Goal: Task Accomplishment & Management: Complete application form

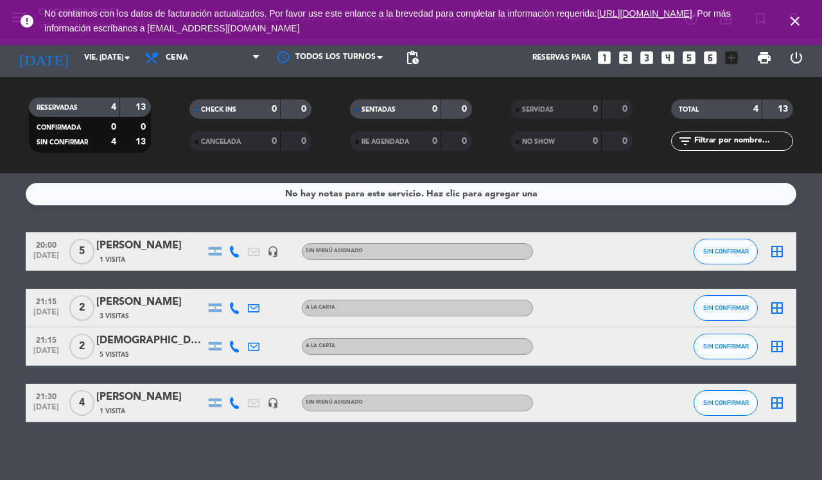
click at [688, 56] on icon "looks_5" at bounding box center [688, 57] width 17 height 17
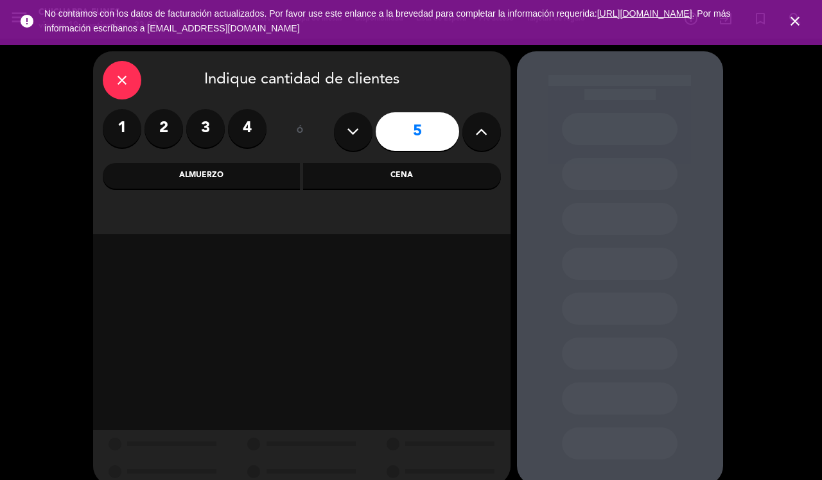
click at [366, 175] on div "Cena" at bounding box center [402, 176] width 198 height 26
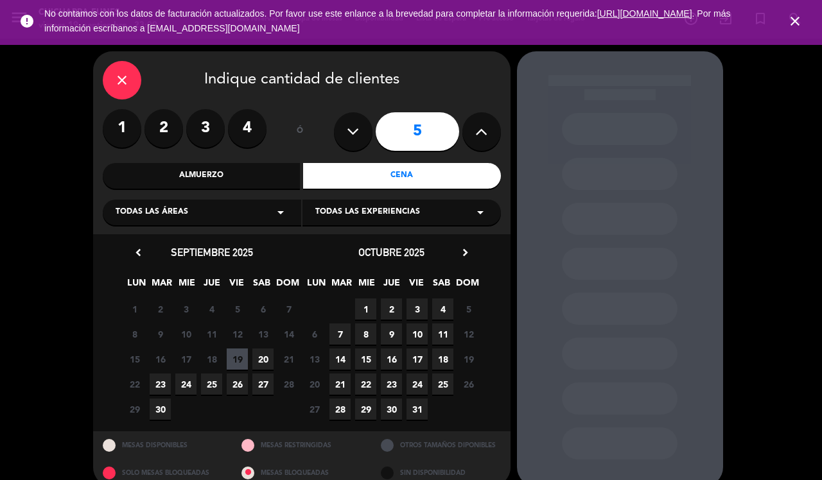
click at [262, 353] on span "20" at bounding box center [262, 358] width 21 height 21
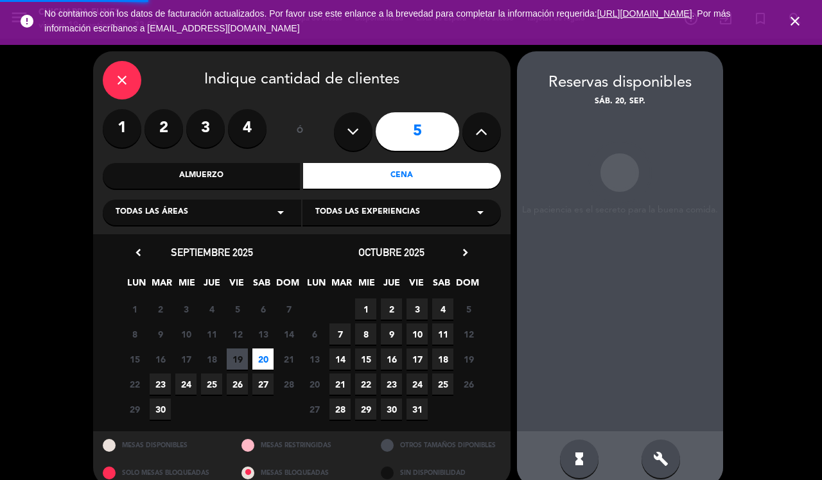
scroll to position [17, 0]
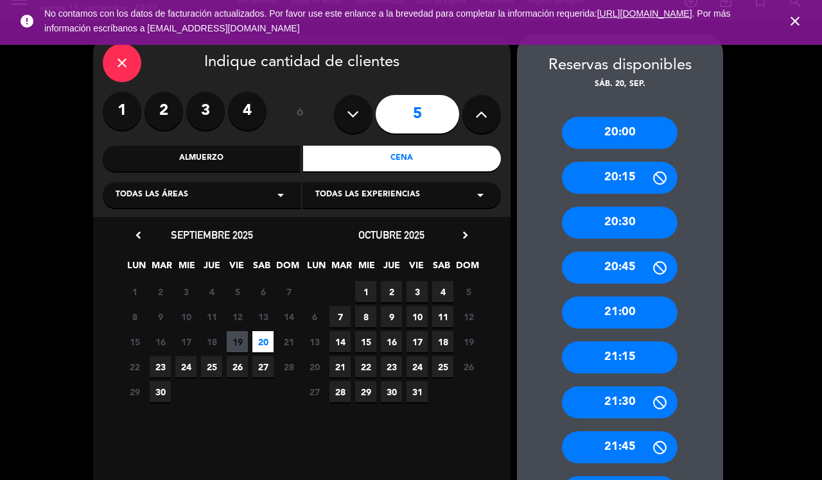
click at [620, 402] on div "21:30" at bounding box center [620, 402] width 116 height 32
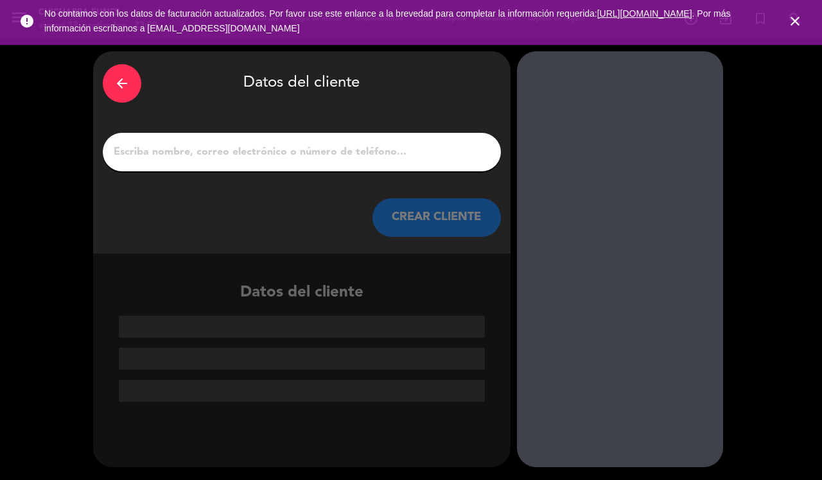
click at [345, 153] on input "1" at bounding box center [301, 152] width 379 height 18
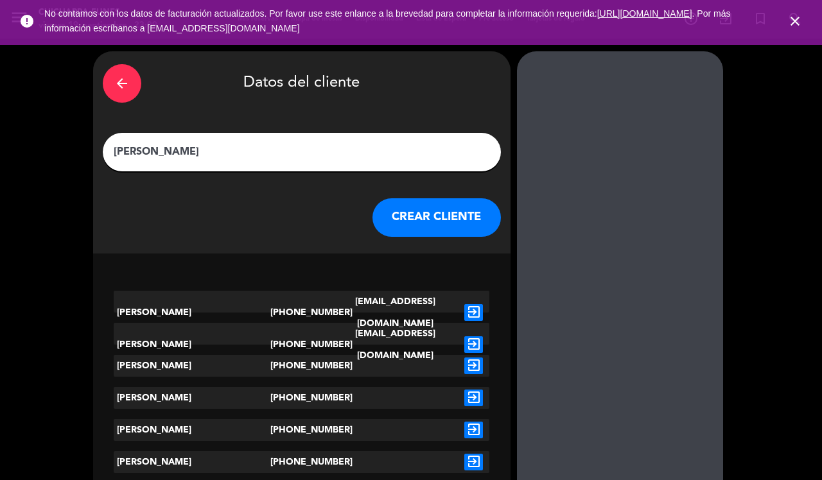
type input "[PERSON_NAME]"
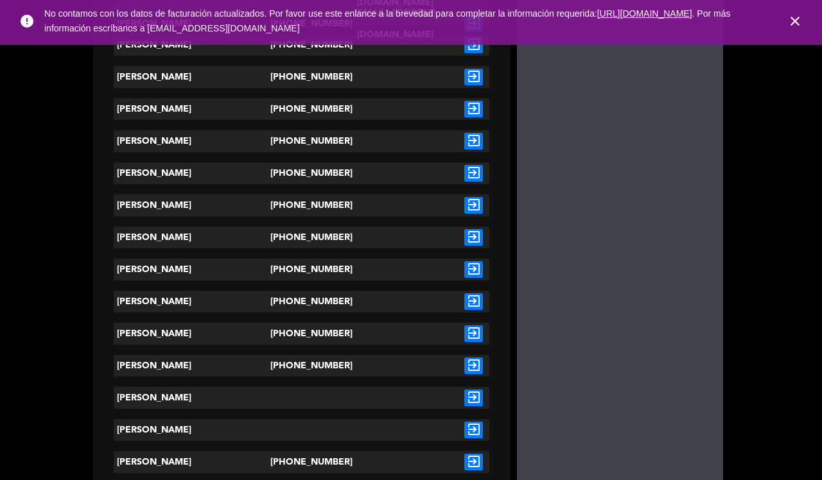
scroll to position [401, 0]
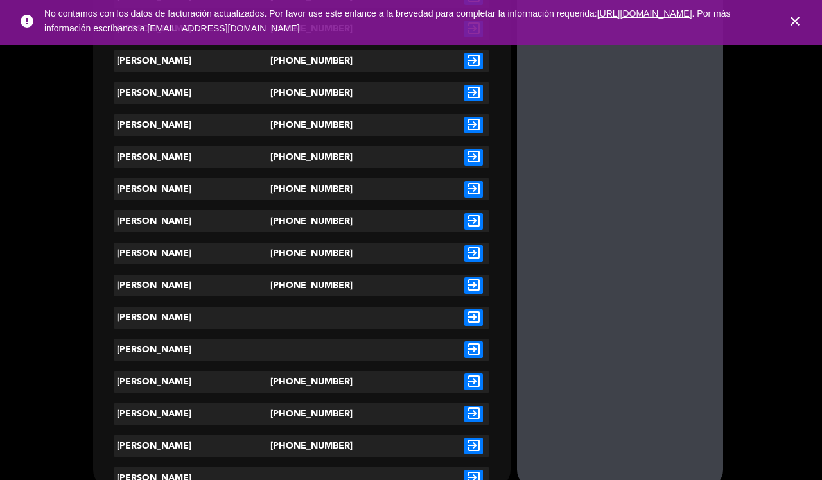
click at [469, 447] on icon "exit_to_app" at bounding box center [473, 446] width 19 height 17
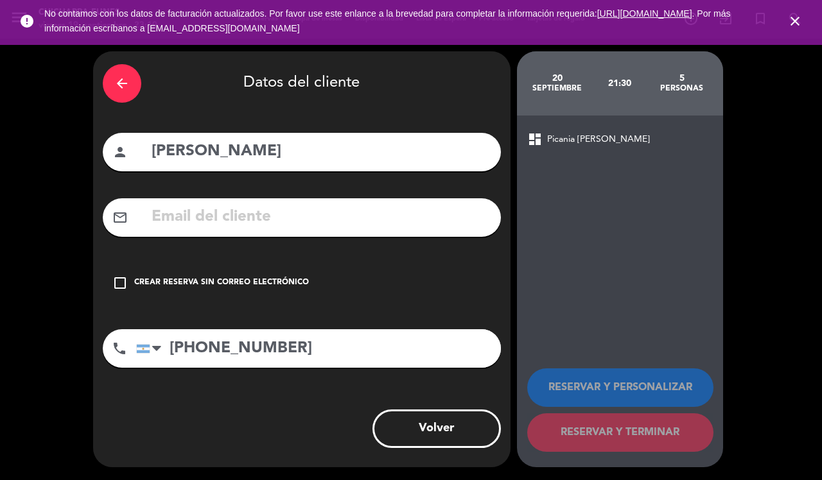
click at [117, 282] on icon "check_box_outline_blank" at bounding box center [119, 282] width 15 height 15
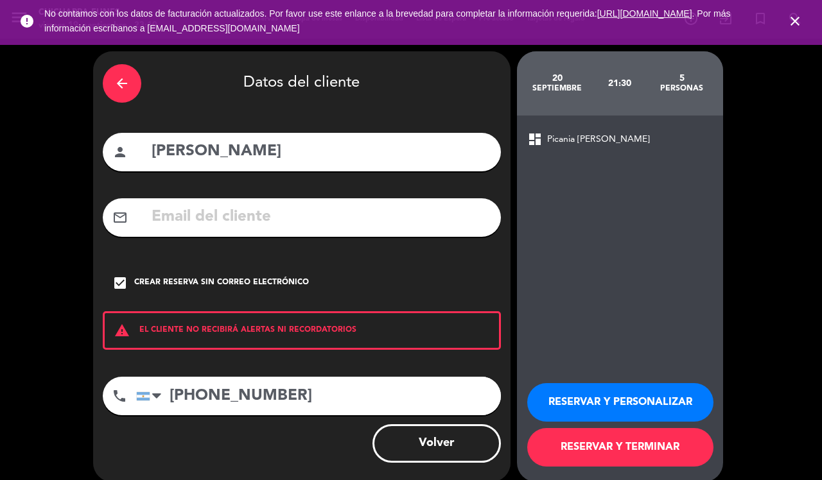
click at [626, 400] on button "RESERVAR Y PERSONALIZAR" at bounding box center [620, 402] width 186 height 39
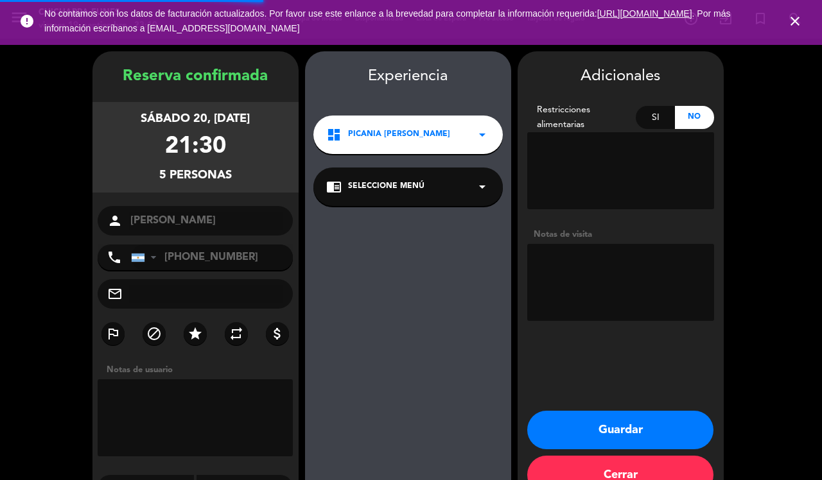
scroll to position [33, 0]
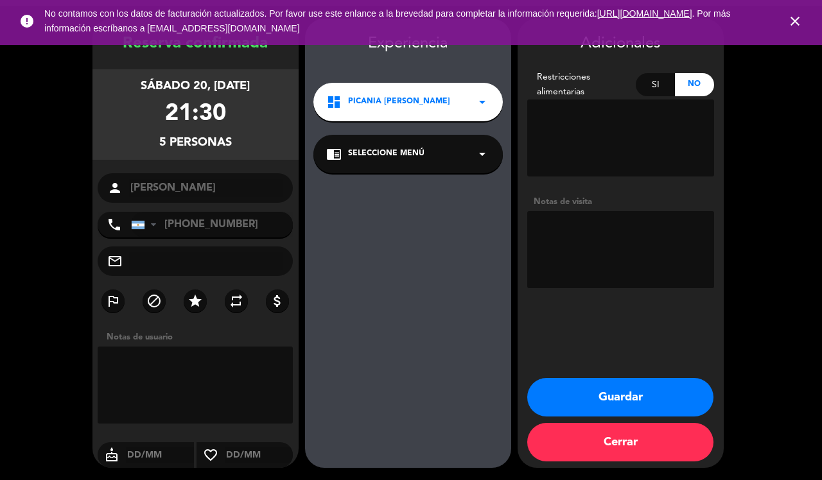
click at [582, 381] on button "Guardar" at bounding box center [620, 397] width 186 height 39
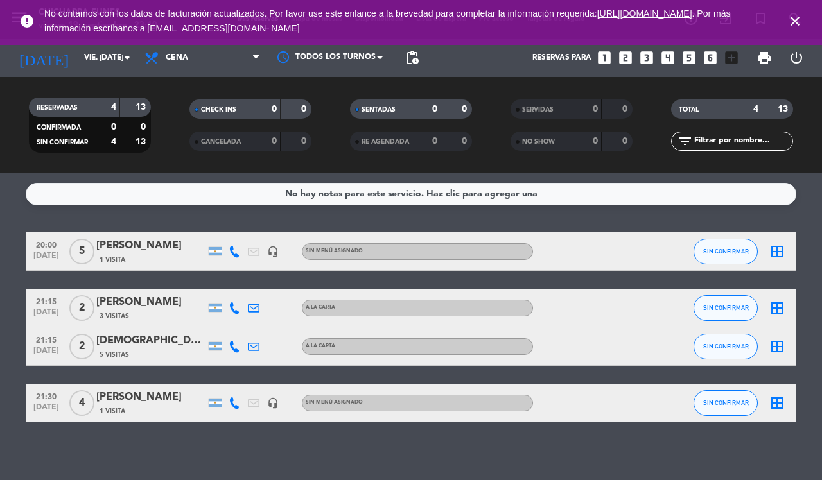
click at [666, 58] on icon "looks_4" at bounding box center [667, 57] width 17 height 17
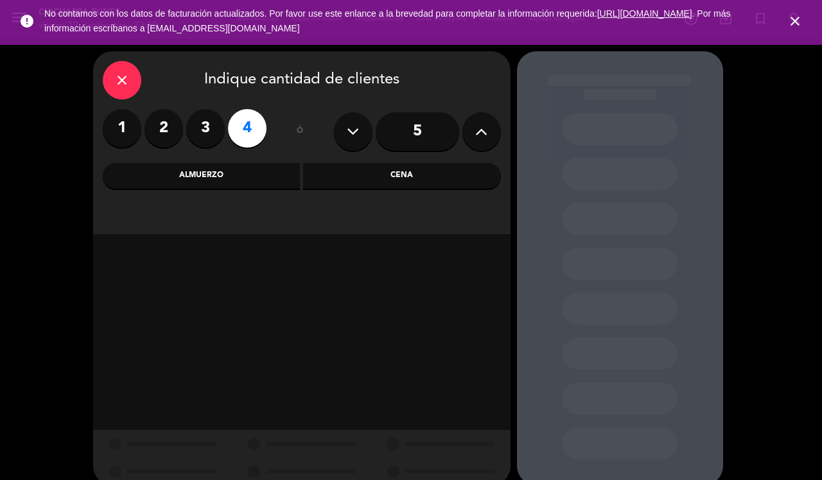
click at [424, 173] on div "Cena" at bounding box center [402, 176] width 198 height 26
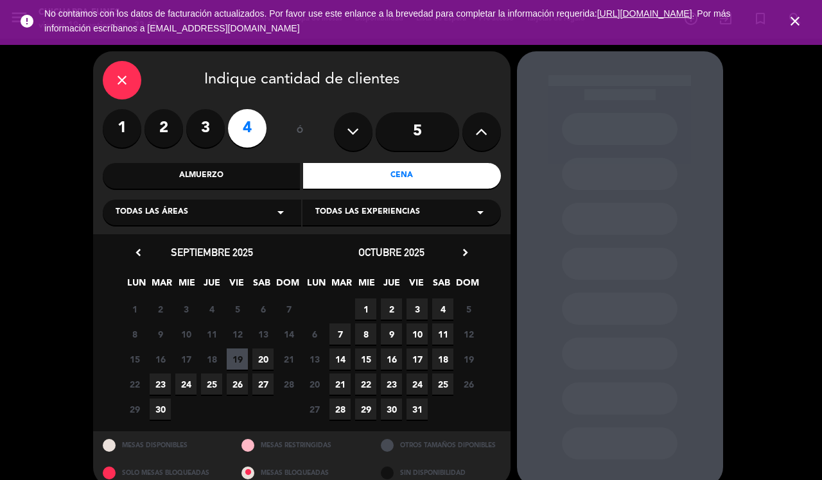
click at [261, 357] on span "20" at bounding box center [262, 358] width 21 height 21
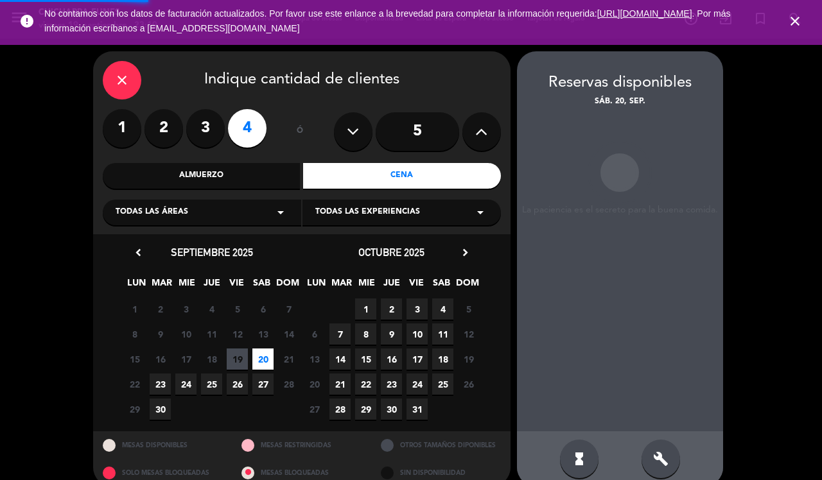
scroll to position [17, 0]
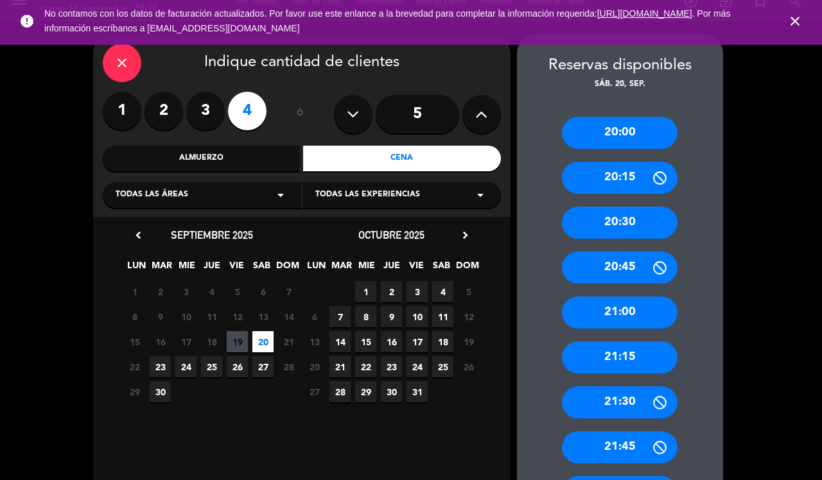
click at [624, 401] on div "21:30" at bounding box center [620, 402] width 116 height 32
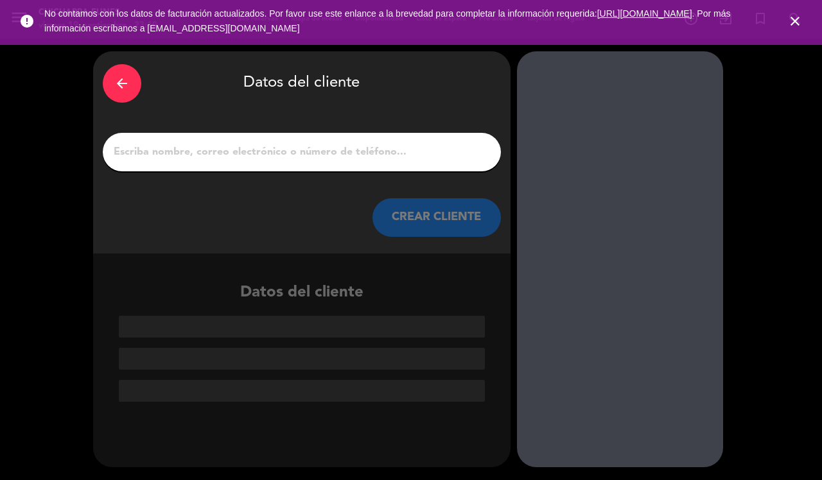
click at [304, 150] on input "1" at bounding box center [301, 152] width 379 height 18
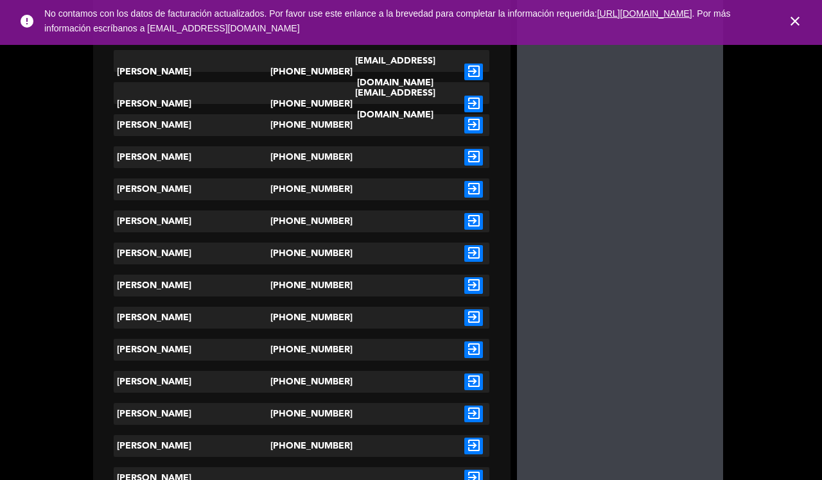
scroll to position [401, 0]
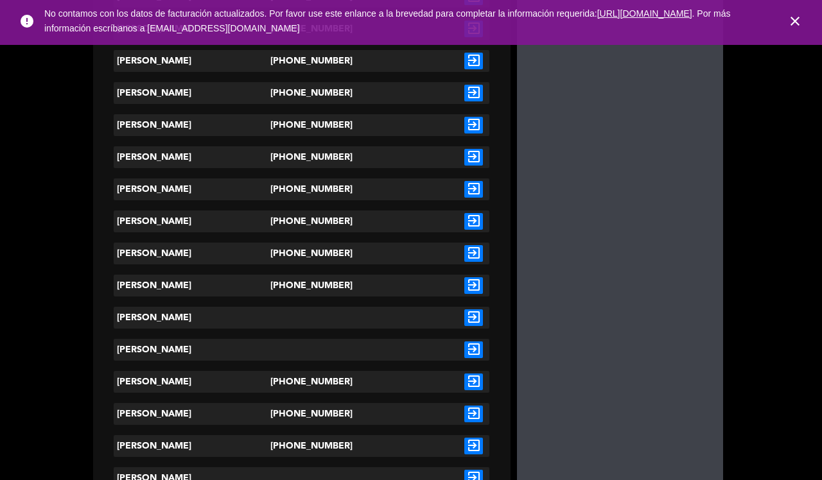
type input "[PERSON_NAME]"
click at [472, 446] on icon "exit_to_app" at bounding box center [473, 446] width 19 height 17
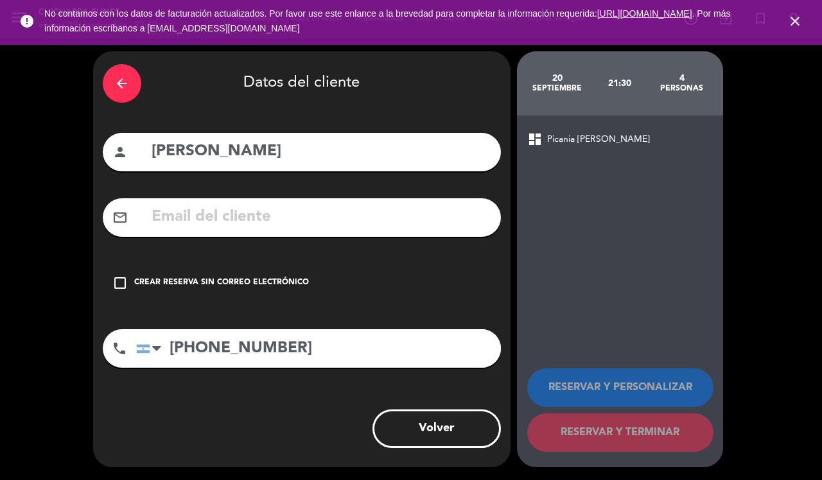
click at [121, 281] on icon "check_box_outline_blank" at bounding box center [119, 282] width 15 height 15
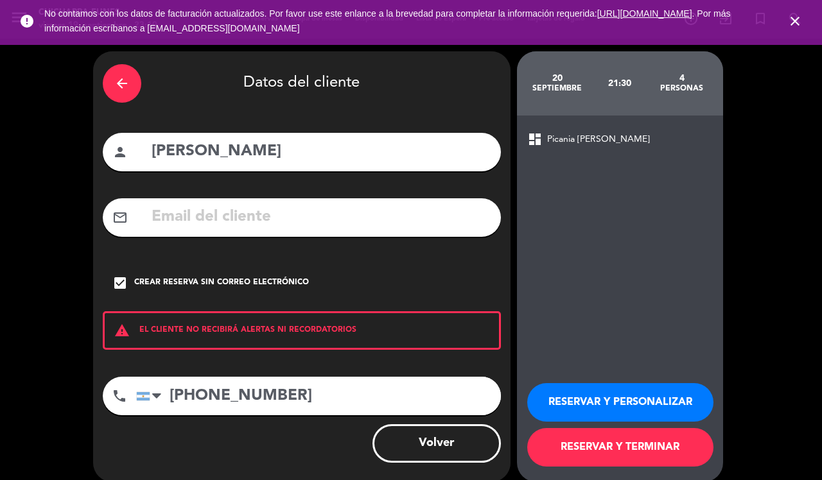
click at [612, 401] on button "RESERVAR Y PERSONALIZAR" at bounding box center [620, 402] width 186 height 39
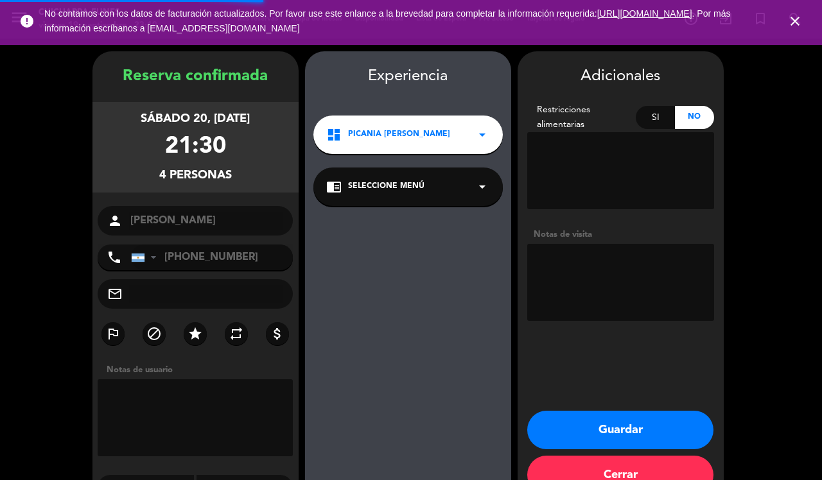
scroll to position [33, 0]
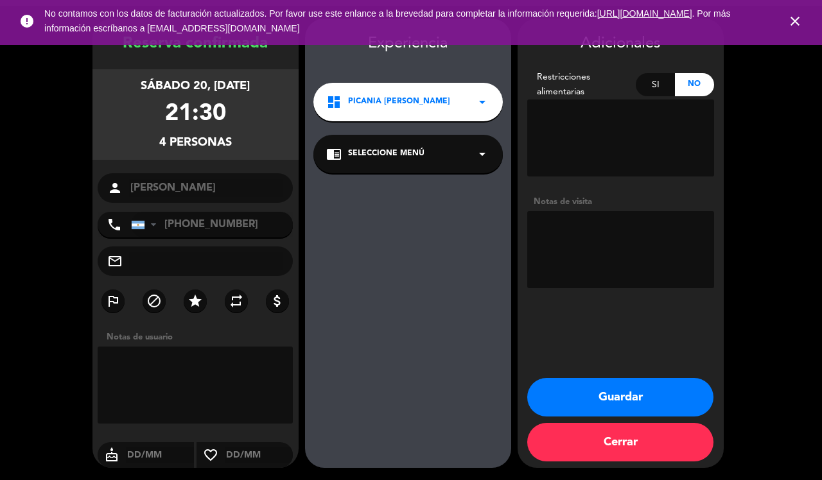
click at [646, 399] on button "Guardar" at bounding box center [620, 397] width 186 height 39
